Goal: Transaction & Acquisition: Purchase product/service

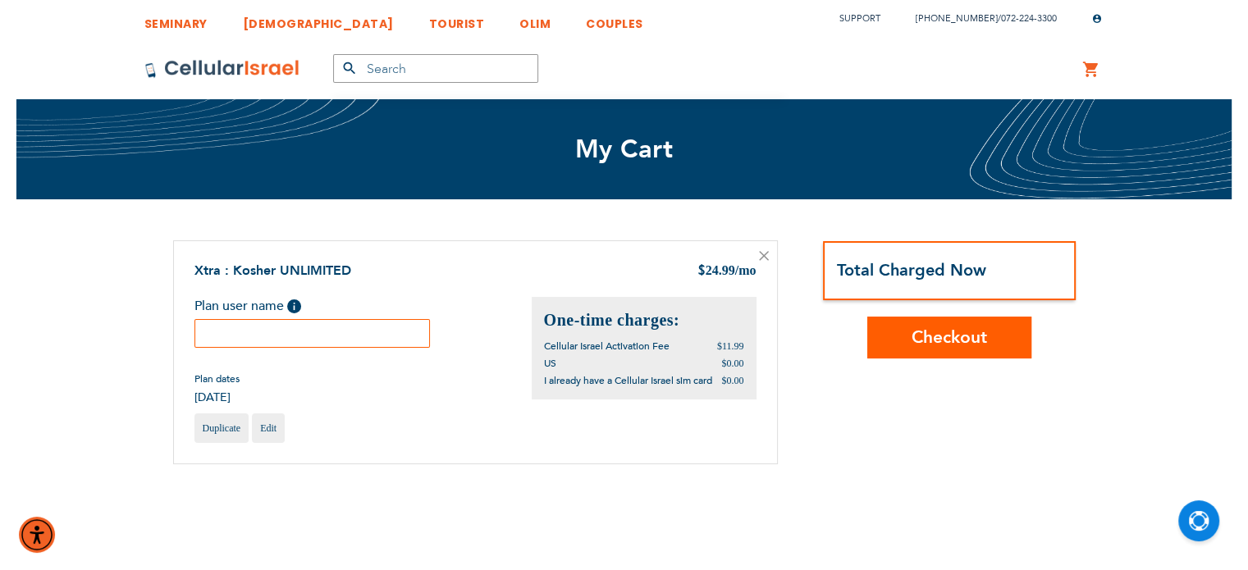
click at [270, 331] on input "text" at bounding box center [312, 333] width 236 height 29
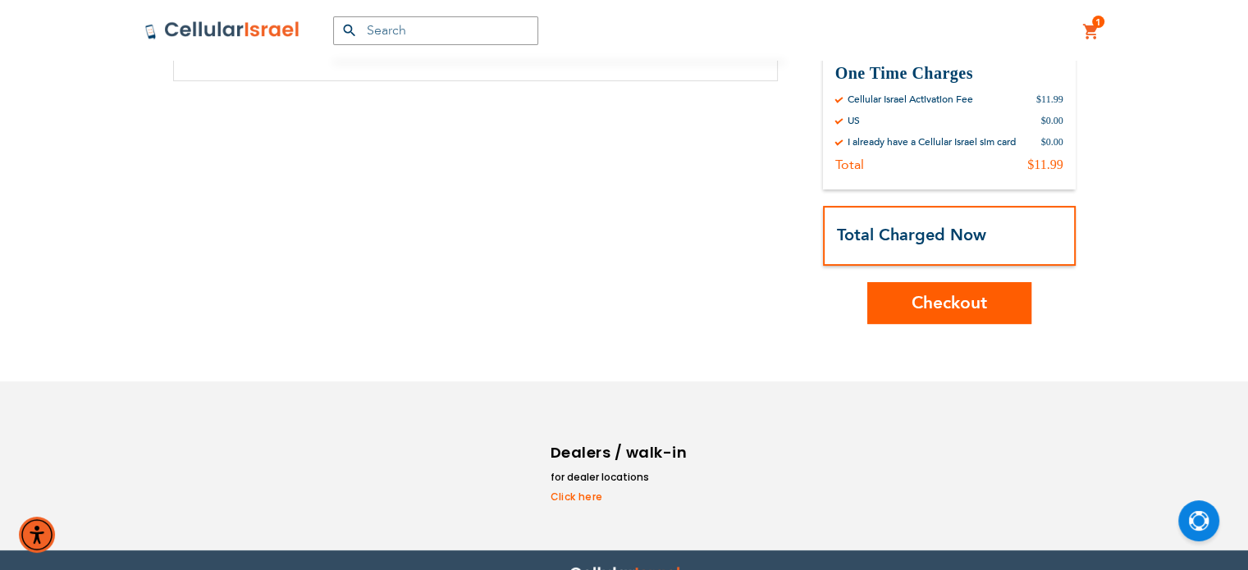
scroll to position [384, 0]
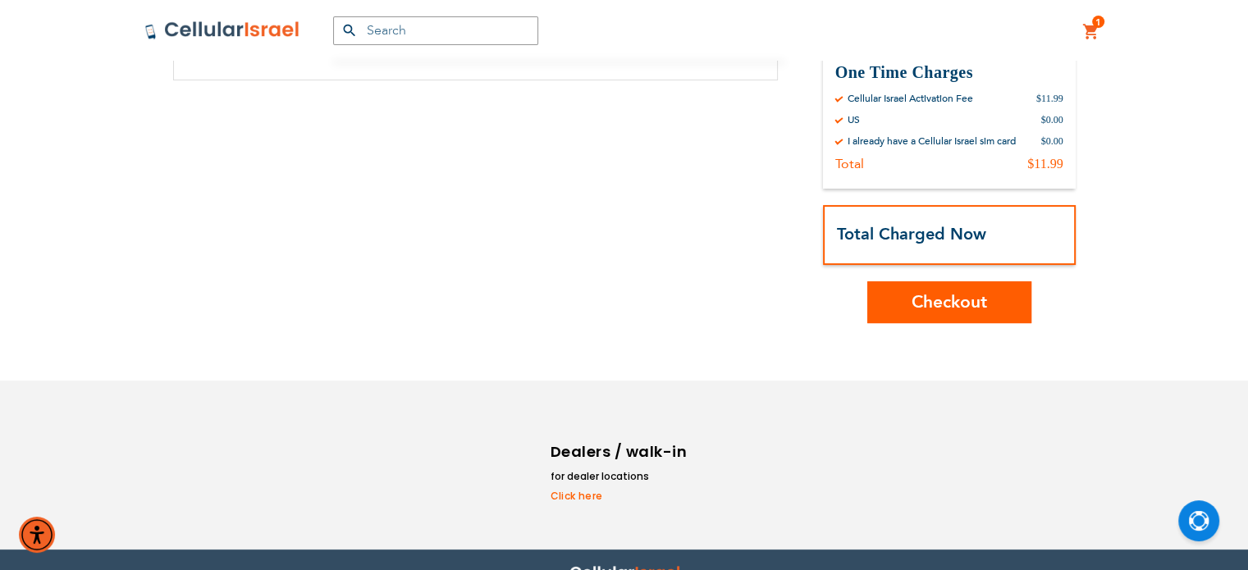
type input "[PERSON_NAME]"
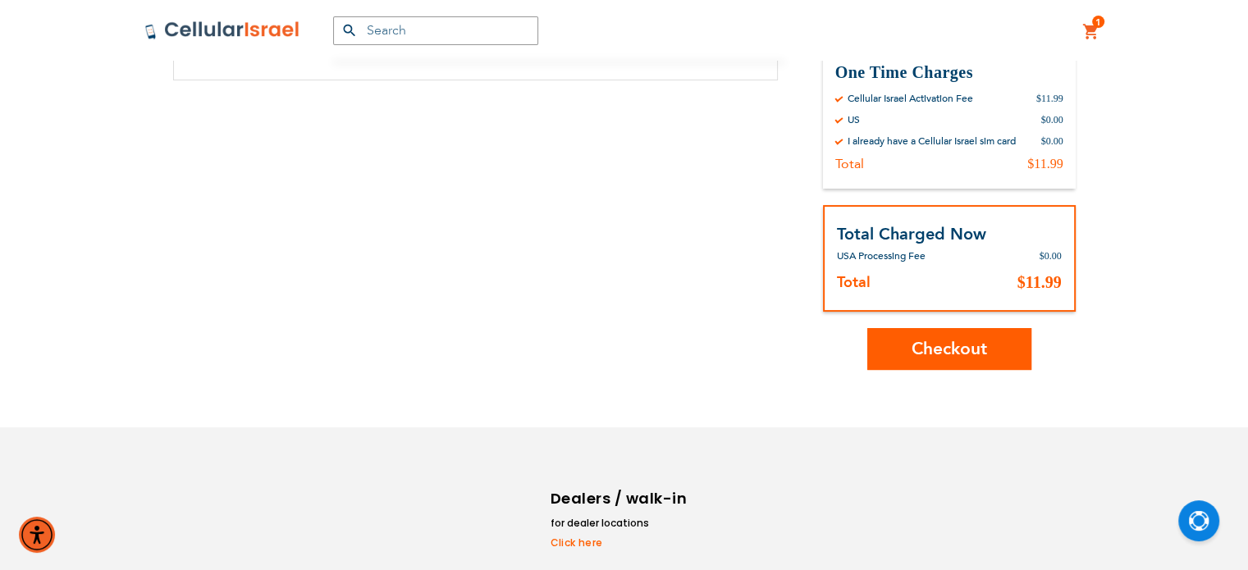
click at [962, 311] on div "Order Summary Monthly Charges At time of activation By Cellular Israel Xtra : K…" at bounding box center [949, 112] width 253 height 513
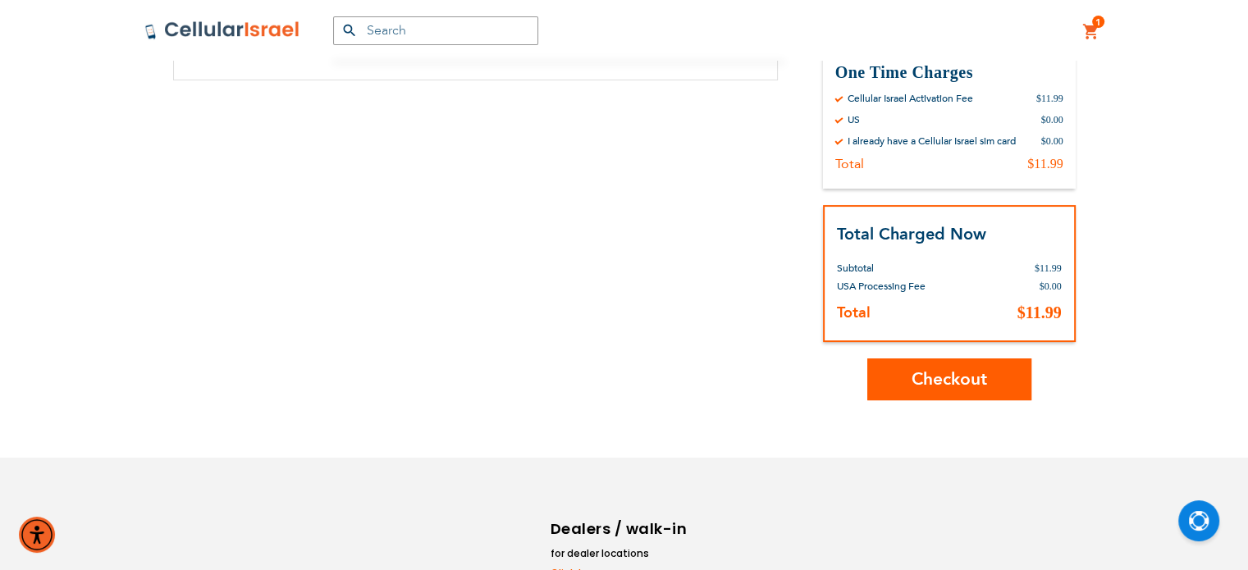
click at [953, 376] on span "Checkout" at bounding box center [948, 379] width 75 height 24
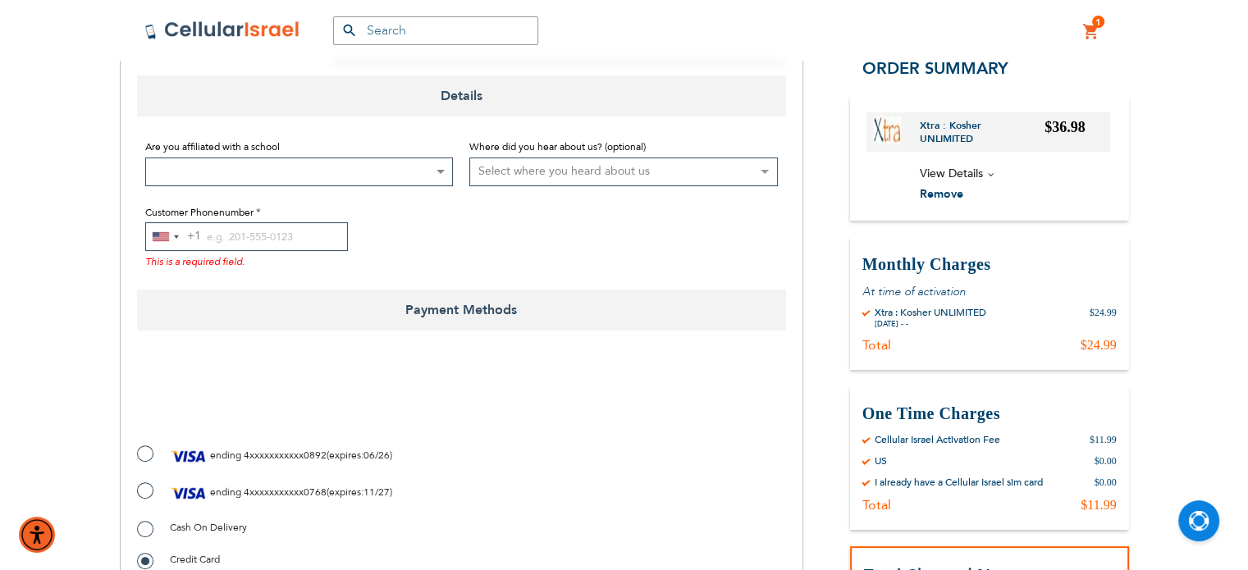
scroll to position [343, 0]
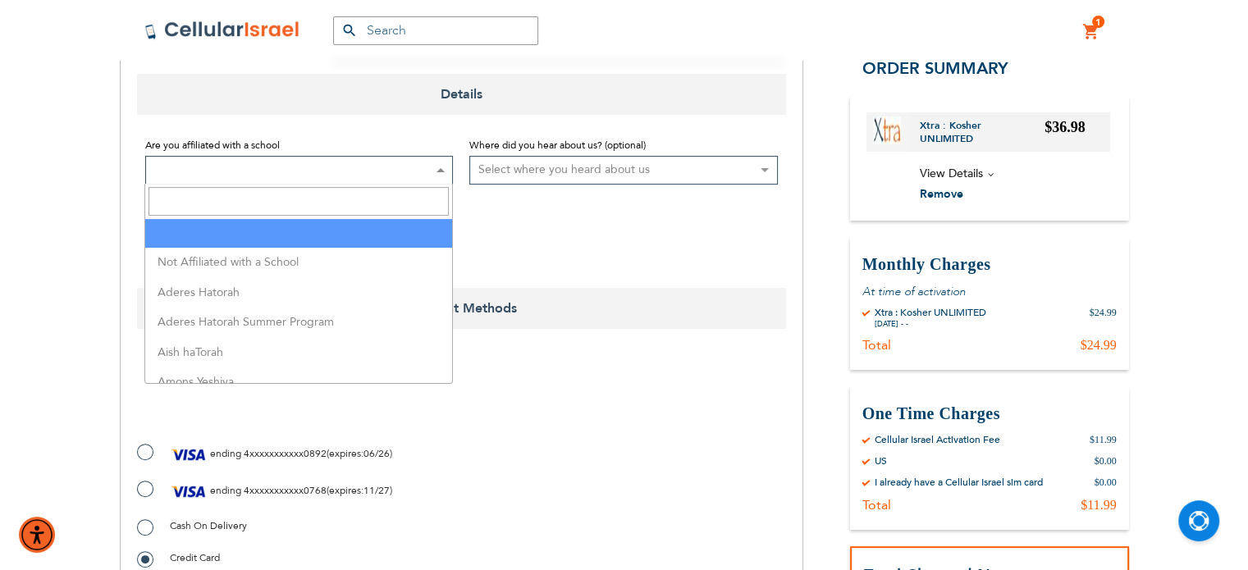
click at [432, 166] on span at bounding box center [439, 170] width 16 height 27
click at [391, 205] on input "Search" at bounding box center [298, 201] width 300 height 29
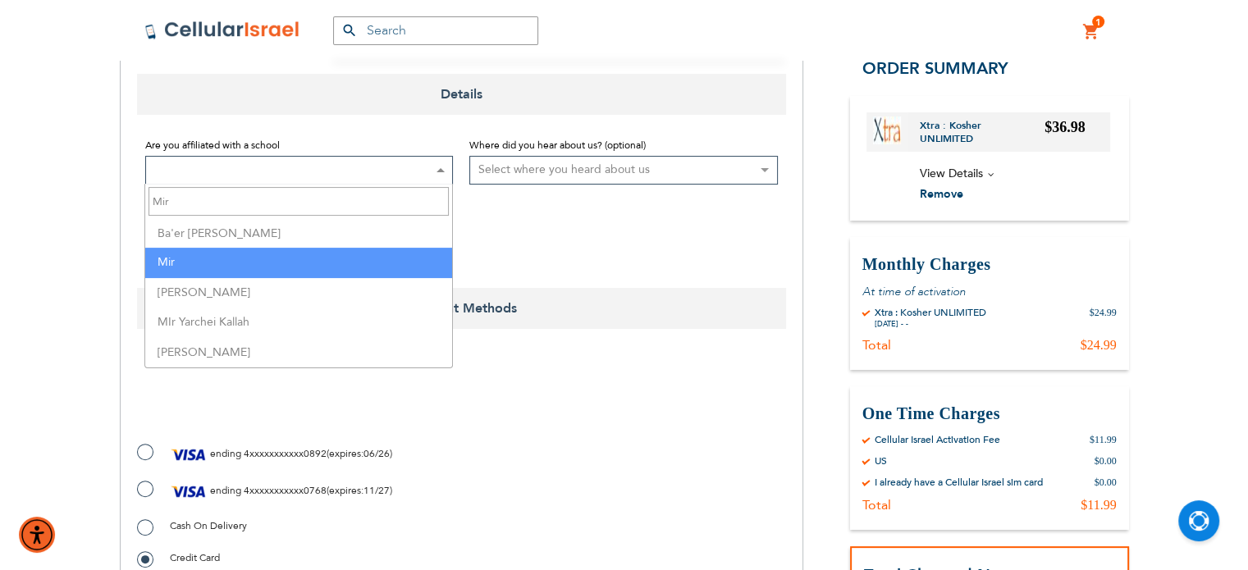
type input "Mir"
select select "114"
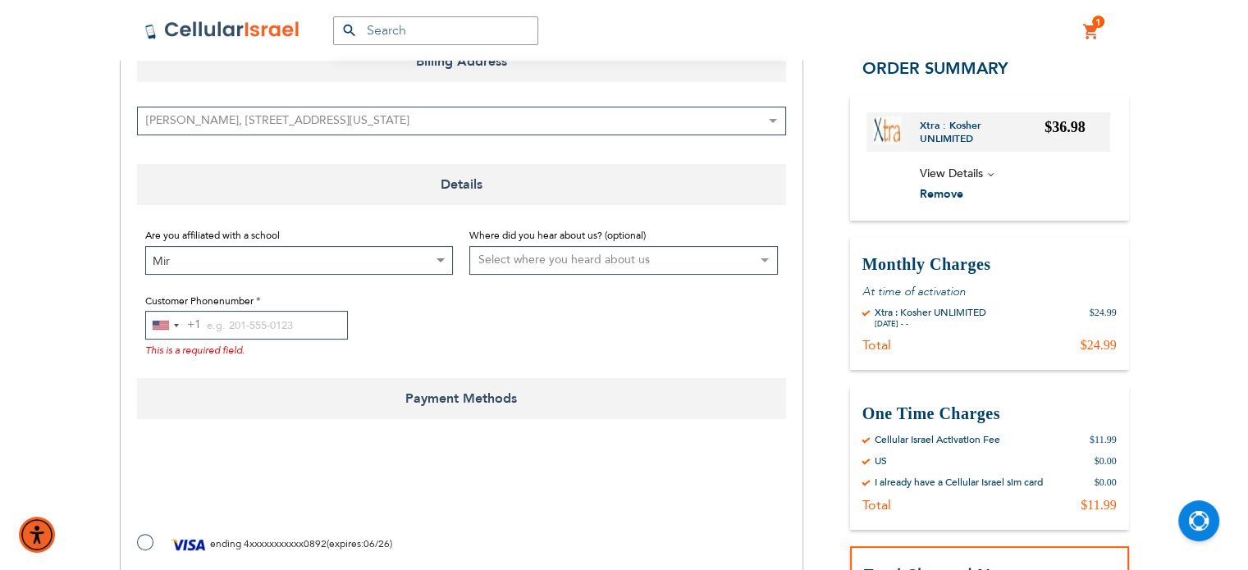
scroll to position [249, 0]
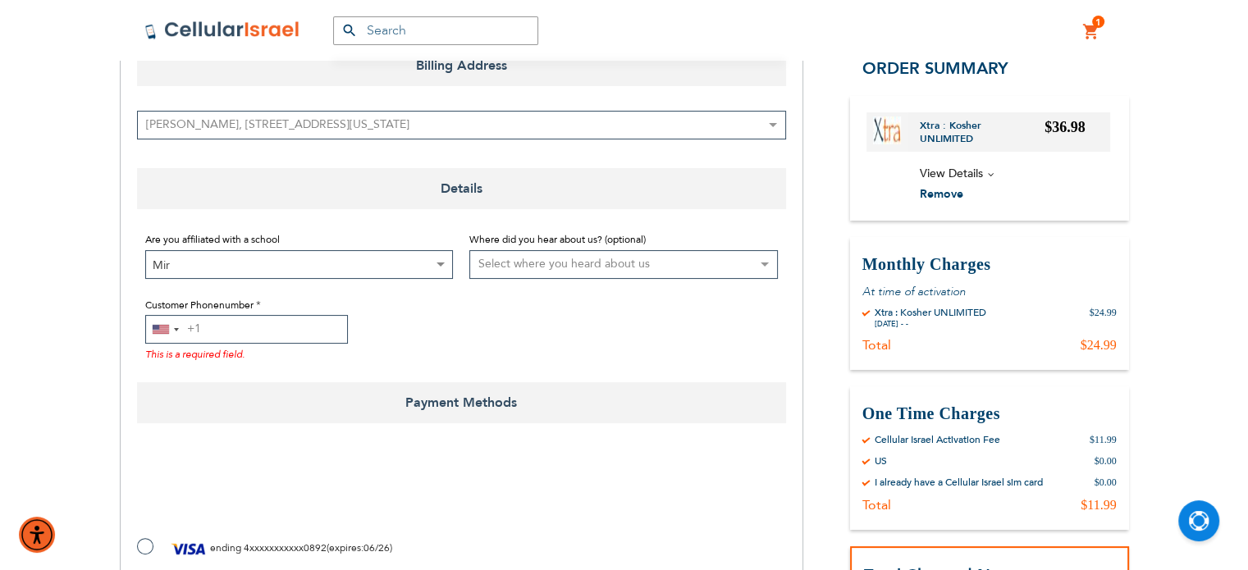
click at [278, 330] on input "Customer Phonenumber" at bounding box center [246, 329] width 203 height 29
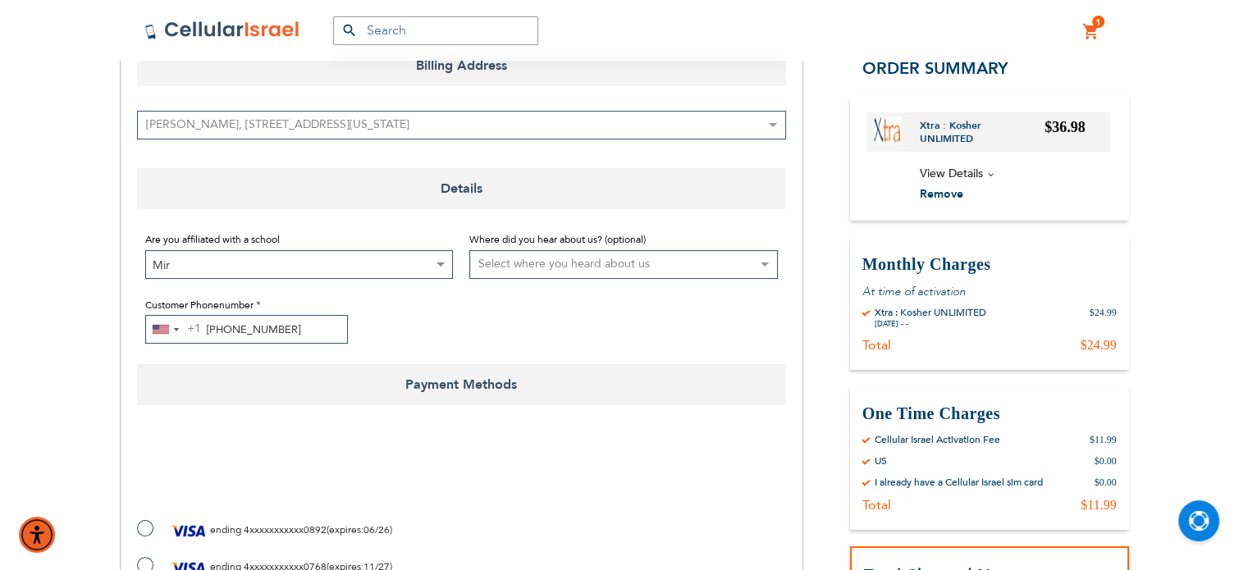
click at [266, 327] on input "[PHONE_NUMBER]" at bounding box center [246, 329] width 203 height 29
drag, startPoint x: 266, startPoint y: 327, endPoint x: 220, endPoint y: 318, distance: 46.8
click at [220, 318] on input "[PHONE_NUMBER]" at bounding box center [246, 329] width 203 height 29
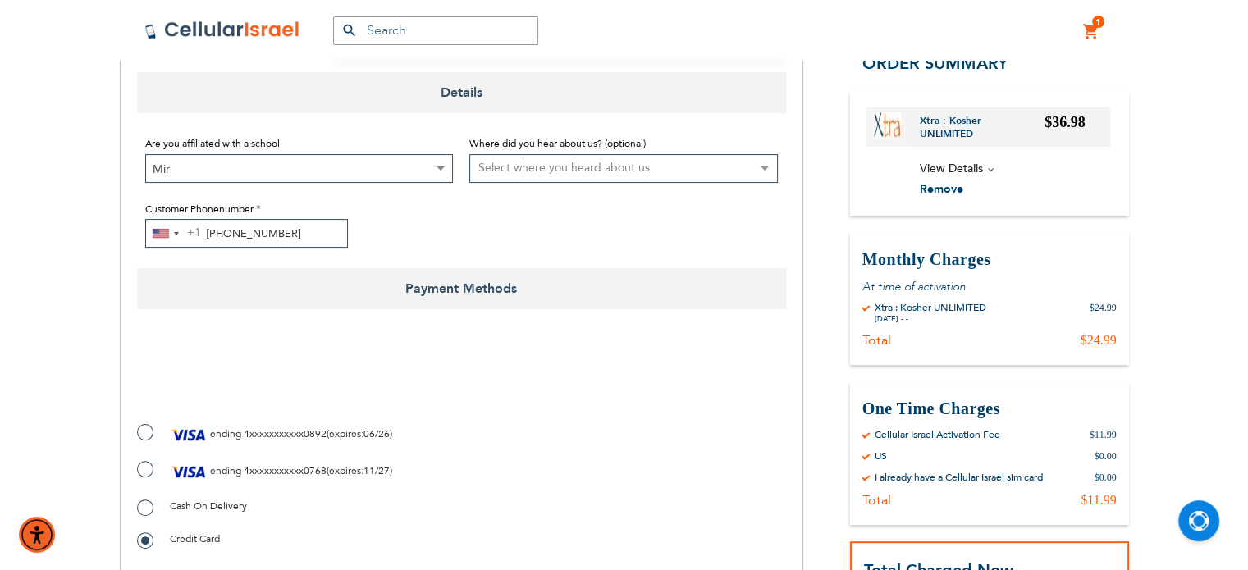
scroll to position [350, 0]
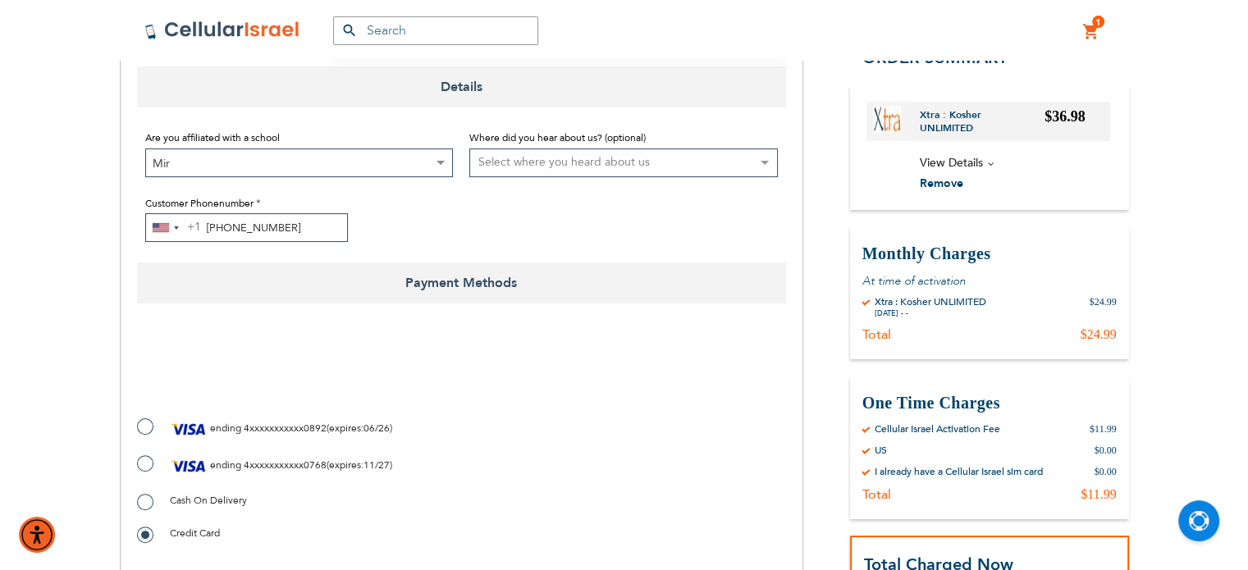
type input "[PHONE_NUMBER]"
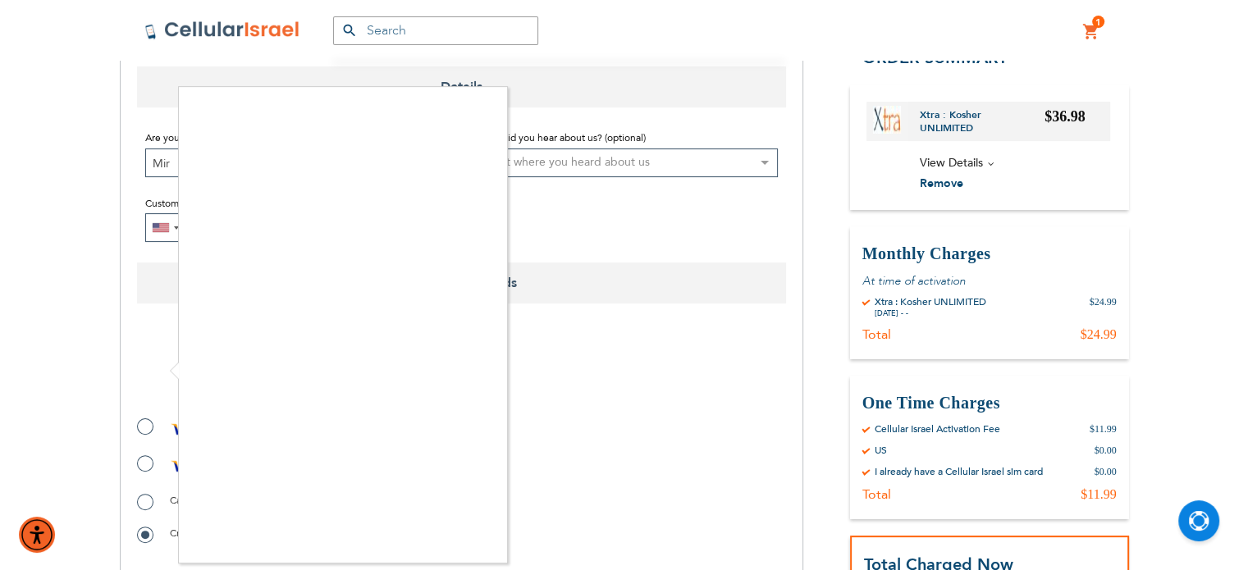
checkbox input "true"
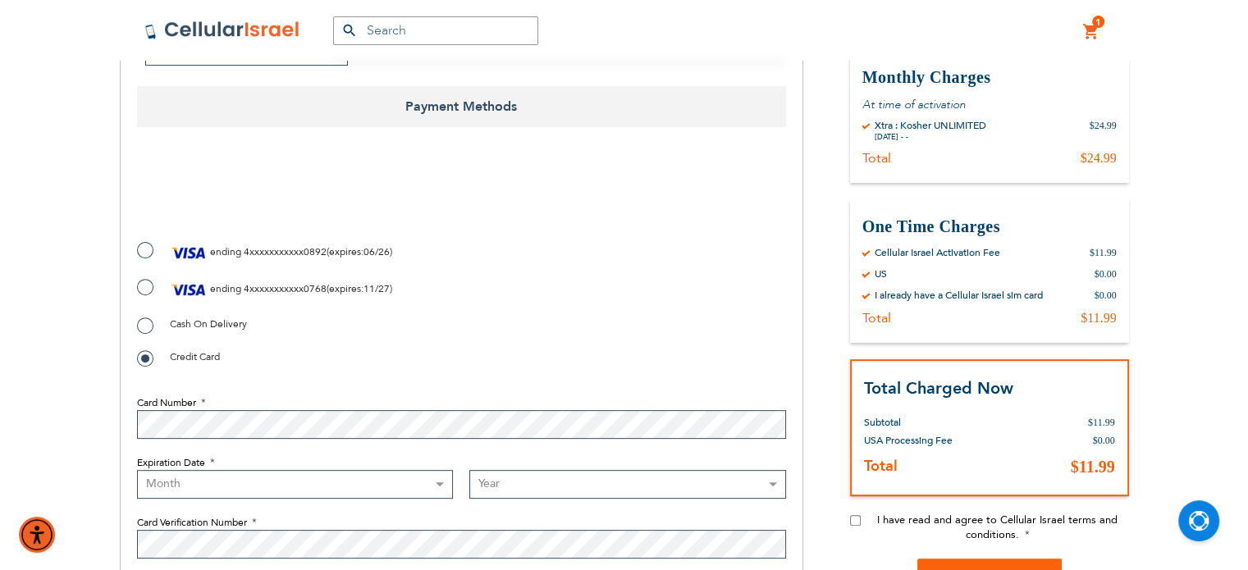
scroll to position [533, 0]
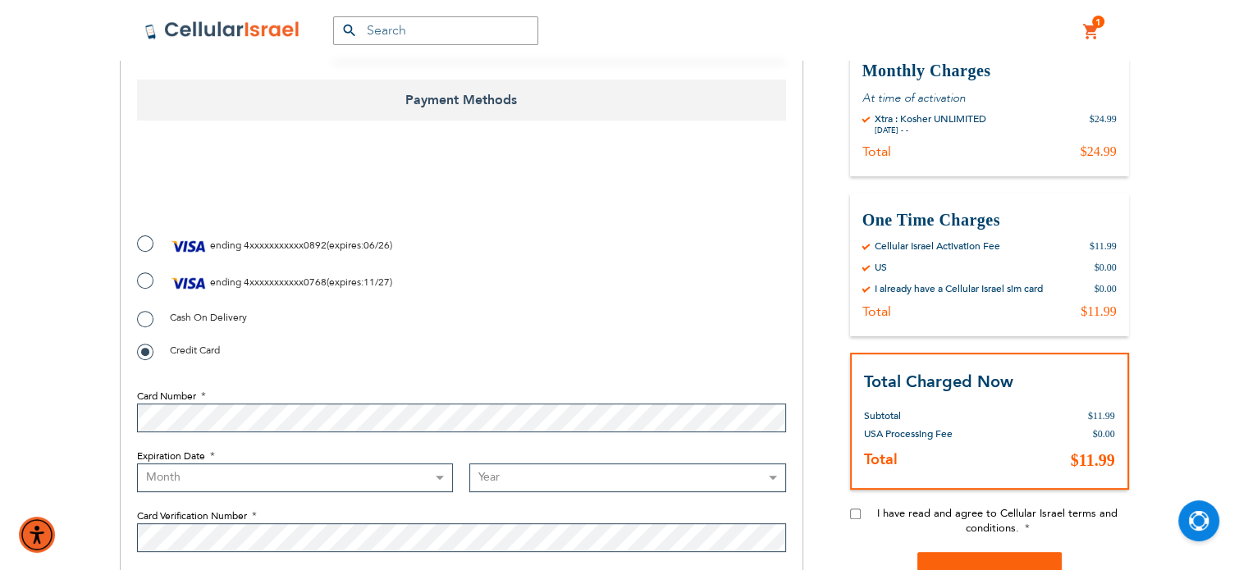
click at [422, 485] on select "Month [DATE] - [DATE] - [DATE] - [DATE] - [DATE] - [DATE] - [DATE] - [DATE] - […" at bounding box center [295, 477] width 317 height 29
select select "5"
click at [137, 463] on select "Month [DATE] - [DATE] - [DATE] - [DATE] - [DATE] - [DATE] - [DATE] - [DATE] - […" at bounding box center [295, 477] width 317 height 29
click at [544, 485] on select "Year [DATE] 2026 2027 2028 2029 2030 2031 2032 2033 2034 2035 2036 2037 2038 20…" at bounding box center [627, 477] width 317 height 29
select select "2028"
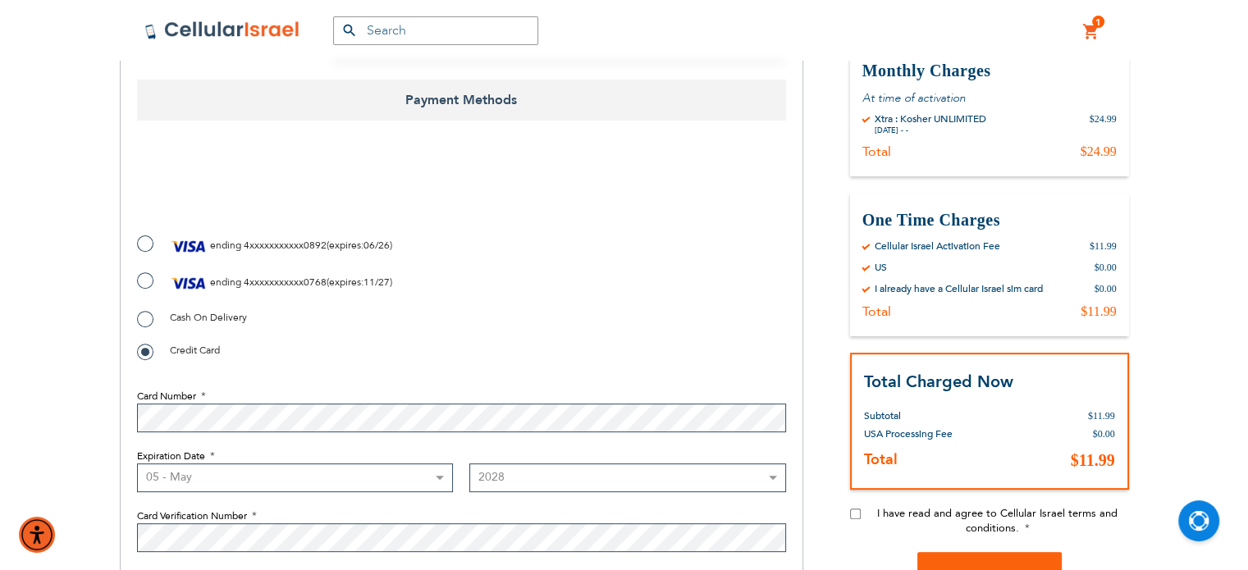
click at [469, 463] on select "Year [DATE] 2026 2027 2028 2029 2030 2031 2032 2033 2034 2035 2036 2037 2038 20…" at bounding box center [627, 477] width 317 height 29
click at [851, 515] on input "I have read and agree to Cellular Israel terms and conditions." at bounding box center [855, 513] width 11 height 11
checkbox input "true"
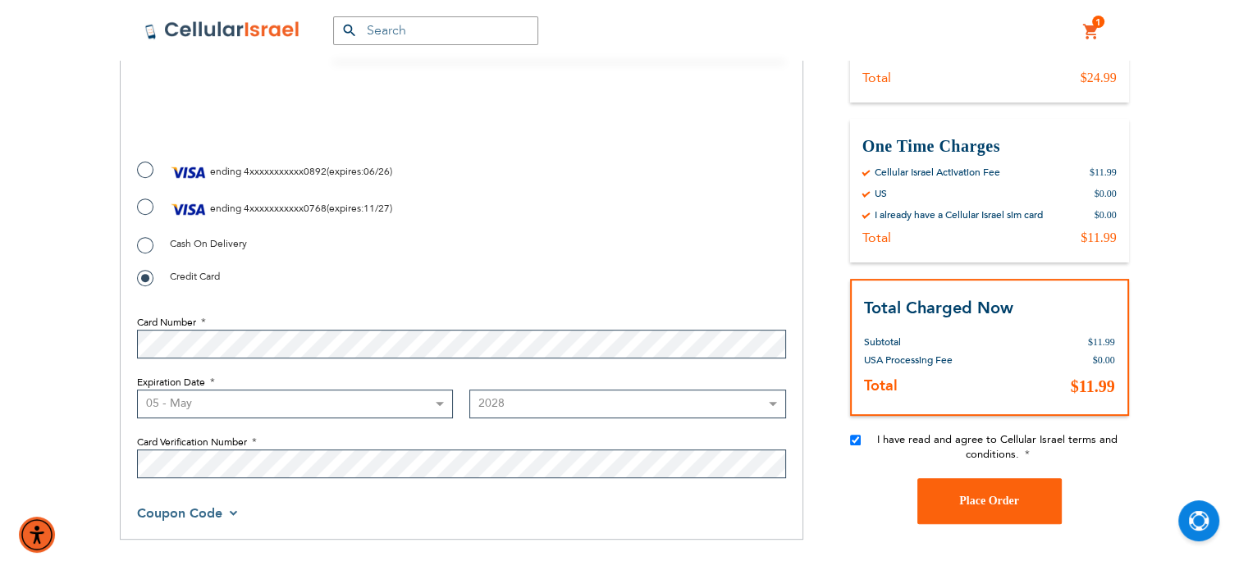
scroll to position [607, 0]
click at [983, 508] on button "Place Order" at bounding box center [989, 500] width 144 height 46
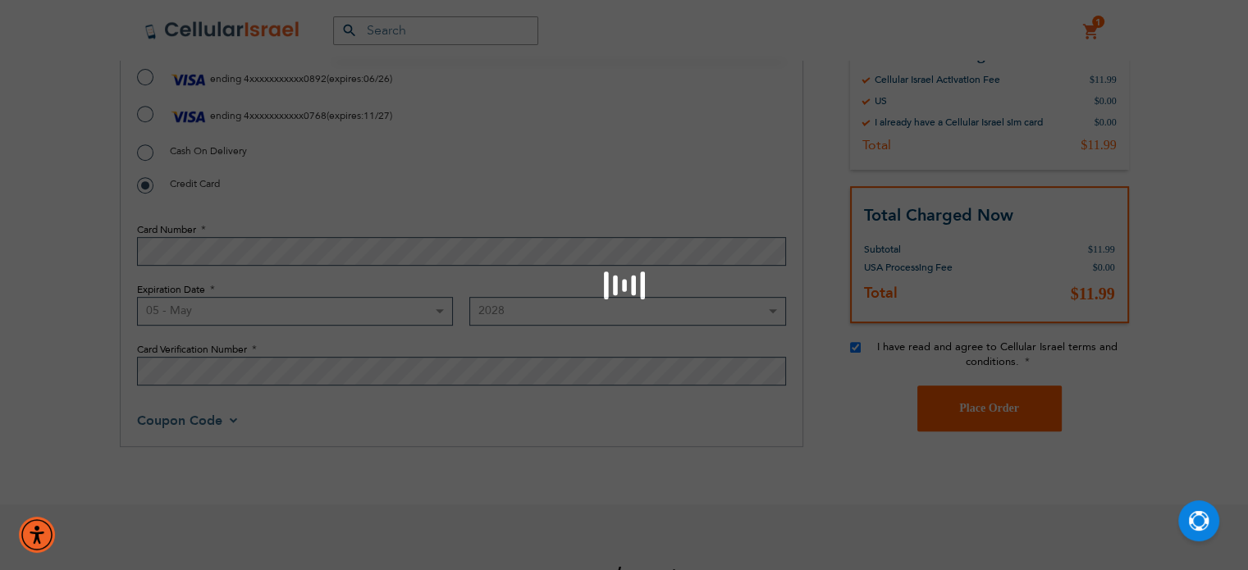
scroll to position [850, 0]
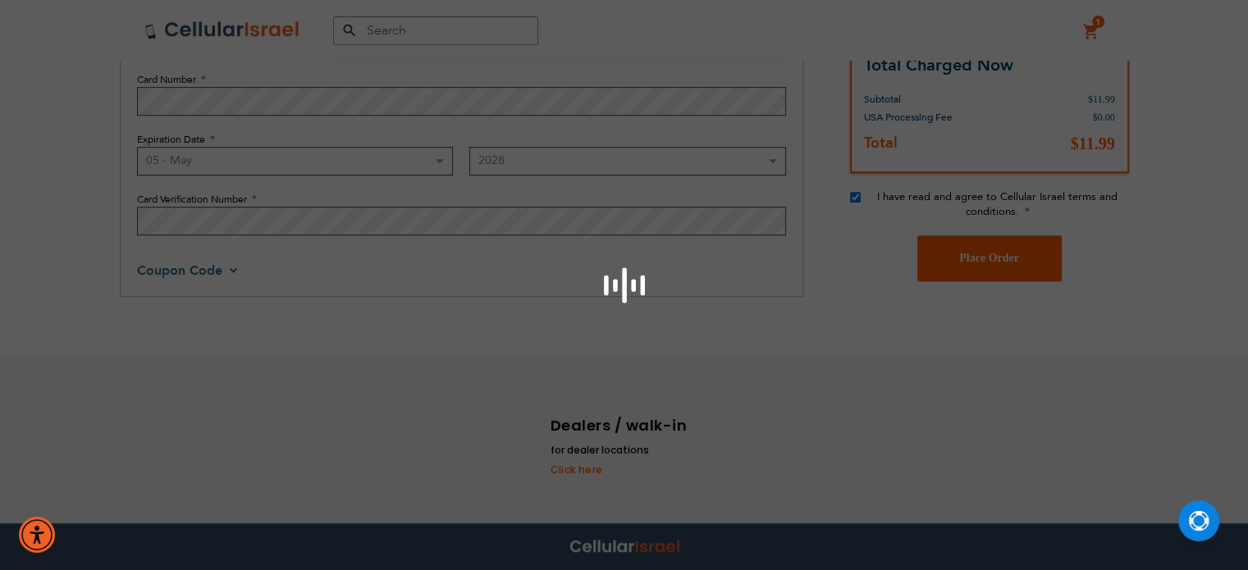
checkbox input "false"
